Goal: Task Accomplishment & Management: Use online tool/utility

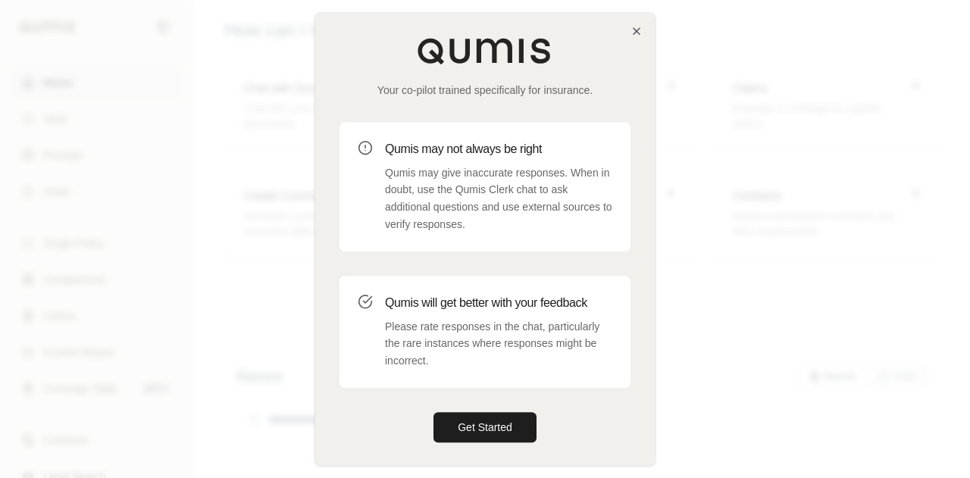
click at [470, 425] on button "Get Started" at bounding box center [484, 427] width 103 height 30
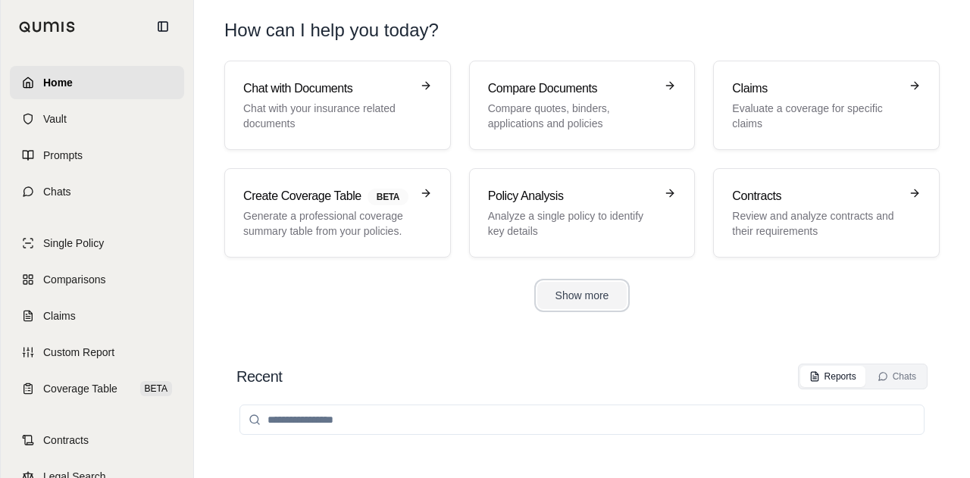
click at [572, 298] on button "Show more" at bounding box center [582, 295] width 90 height 27
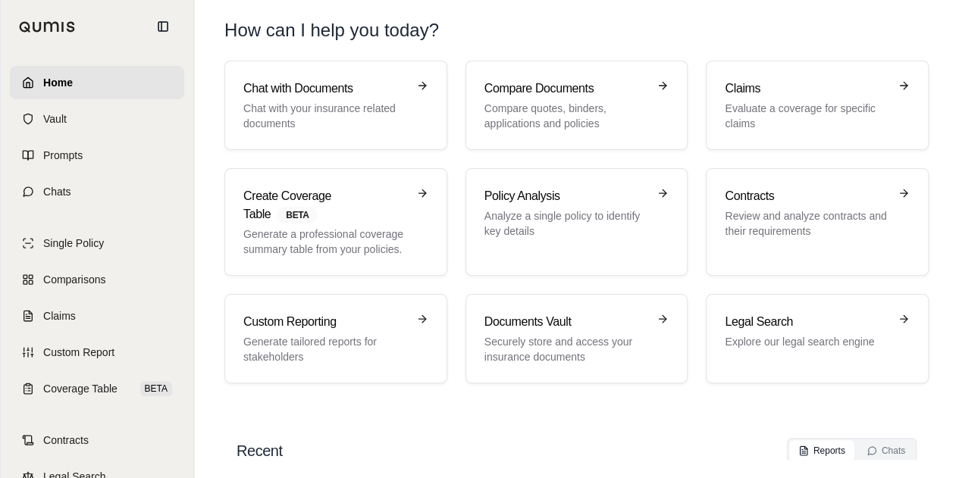
click at [549, 87] on h3 "Compare Documents" at bounding box center [566, 89] width 164 height 18
